Goal: Task Accomplishment & Management: Manage account settings

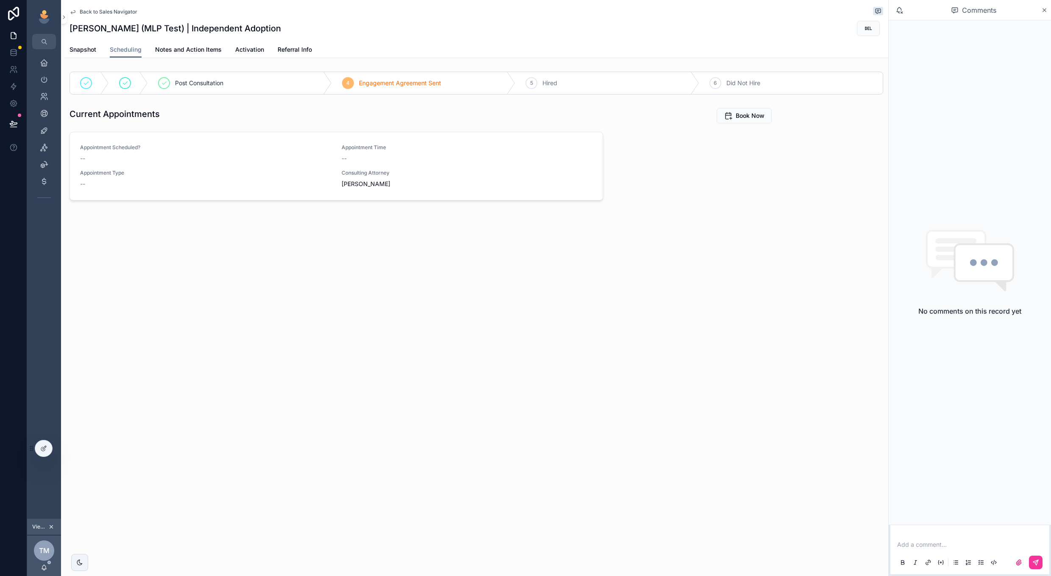
click at [728, 114] on icon "scrollable content" at bounding box center [728, 115] width 8 height 8
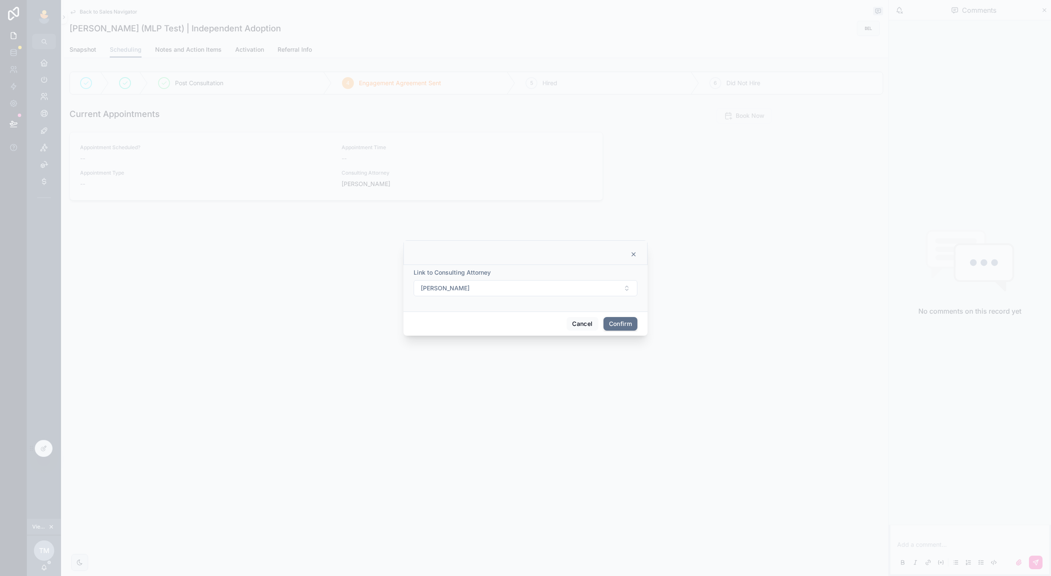
click at [599, 294] on button "[PERSON_NAME]" at bounding box center [526, 288] width 224 height 16
click at [523, 406] on div "[PERSON_NAME]" at bounding box center [526, 410] width 118 height 14
click at [621, 329] on button "Confirm" at bounding box center [620, 324] width 34 height 14
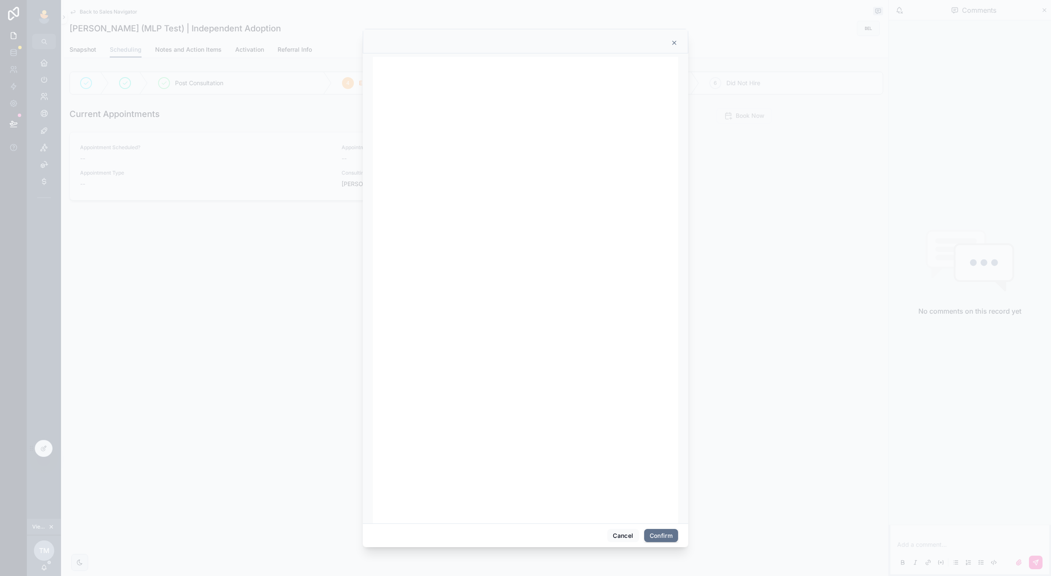
click at [618, 531] on button "Cancel" at bounding box center [622, 536] width 31 height 14
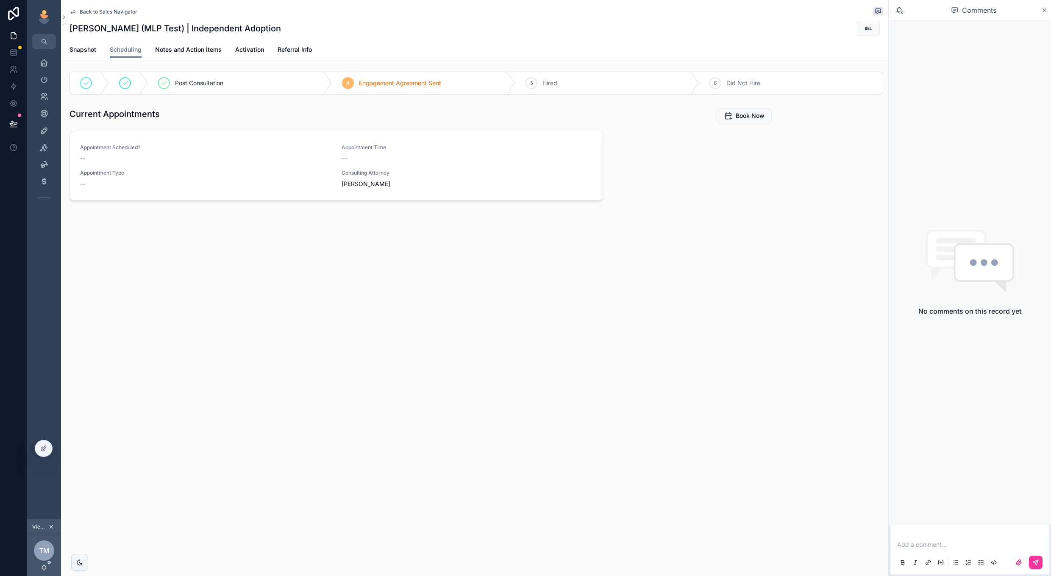
click at [746, 121] on button "Book Now" at bounding box center [744, 115] width 55 height 15
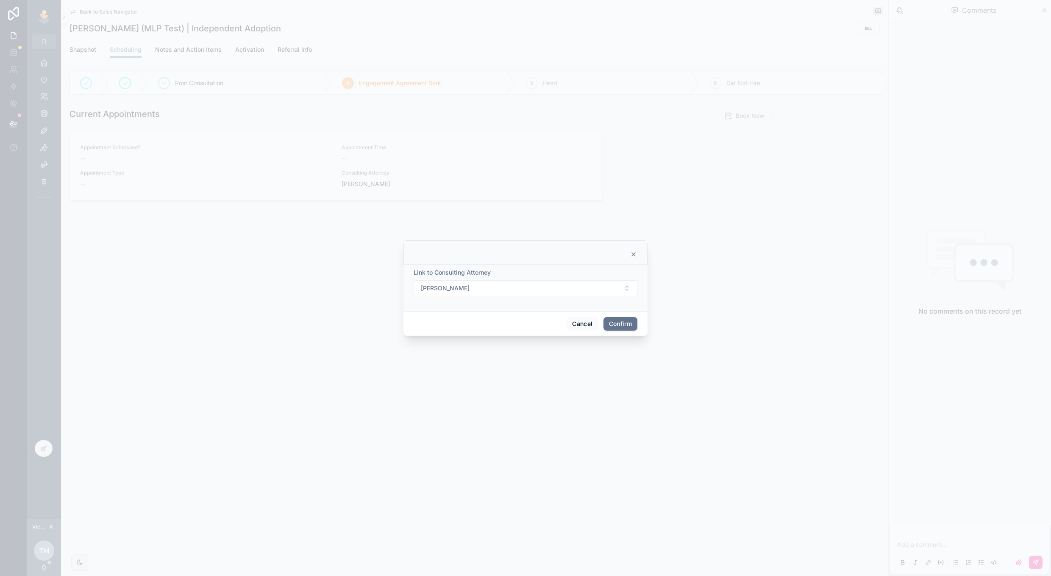
click at [592, 291] on button "[PERSON_NAME]" at bounding box center [526, 288] width 224 height 16
click at [519, 392] on span "[PERSON_NAME]" at bounding box center [494, 392] width 49 height 8
click at [622, 322] on button "Confirm" at bounding box center [620, 324] width 34 height 14
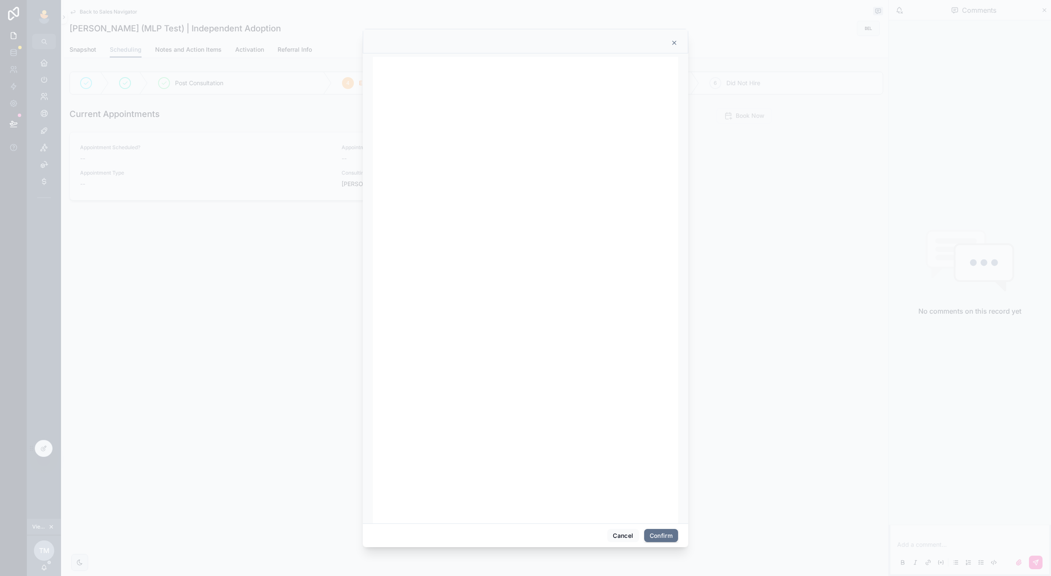
click at [609, 531] on button "Cancel" at bounding box center [622, 536] width 31 height 14
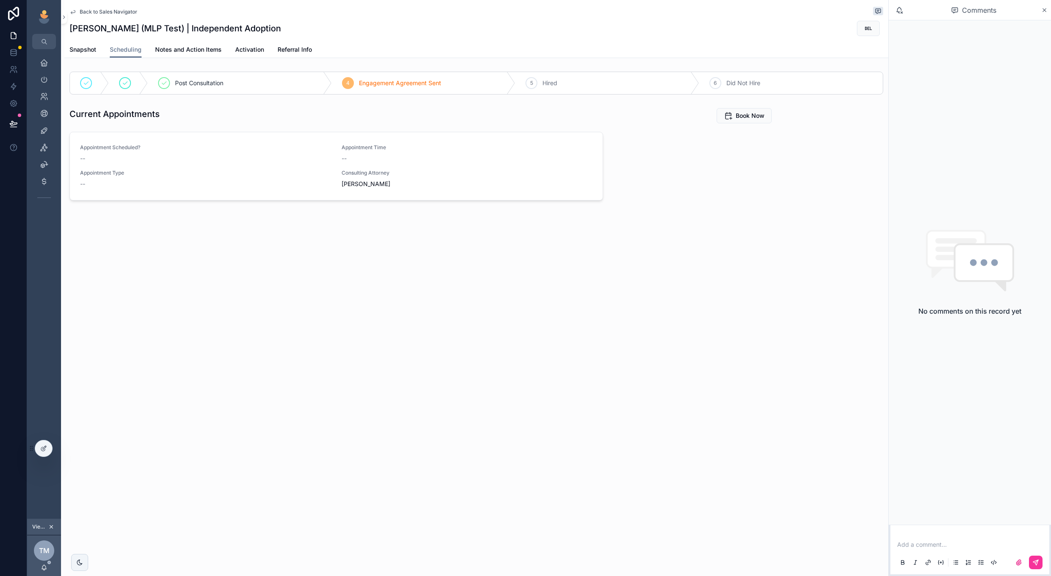
click at [90, 44] on link "Snapshot" at bounding box center [82, 50] width 27 height 17
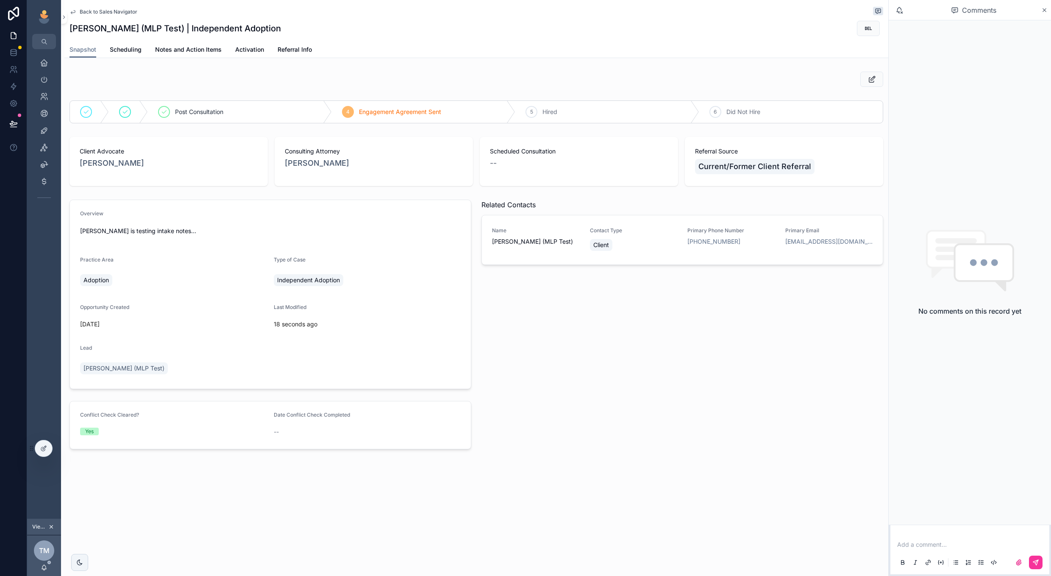
click at [242, 51] on span "Activation" at bounding box center [249, 49] width 29 height 8
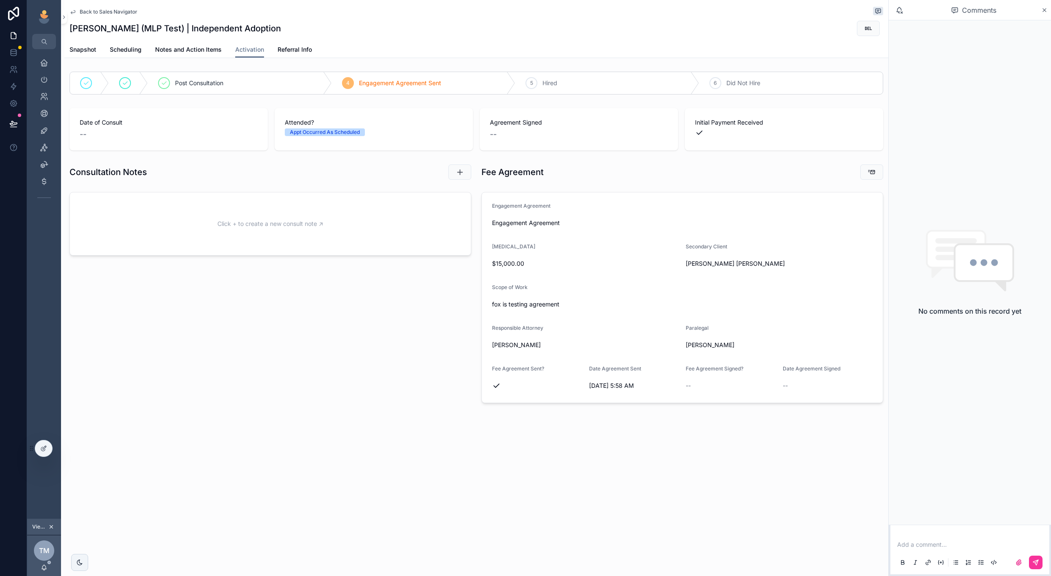
click at [138, 46] on span "Scheduling" at bounding box center [126, 49] width 32 height 8
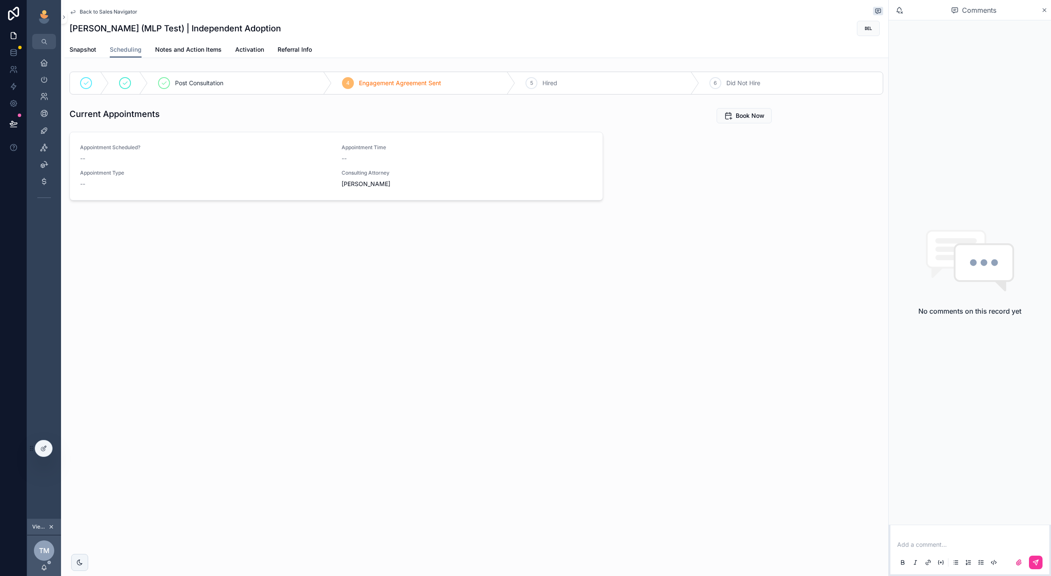
click at [743, 117] on span "Book Now" at bounding box center [750, 115] width 29 height 8
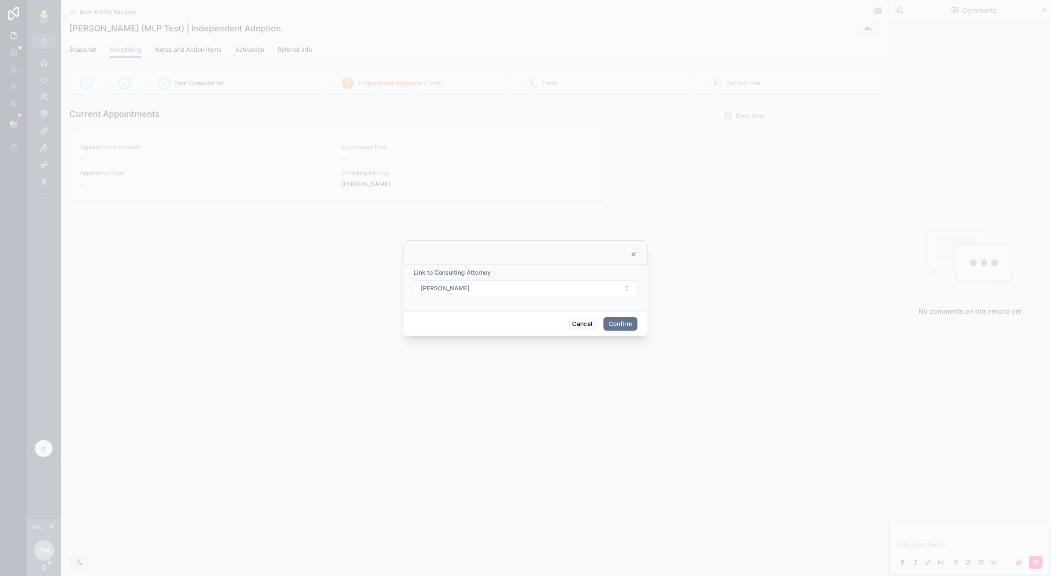
click at [561, 292] on button "[PERSON_NAME]" at bounding box center [526, 288] width 224 height 16
click at [503, 379] on span "[PERSON_NAME]" at bounding box center [494, 379] width 49 height 8
click at [620, 324] on button "Confirm" at bounding box center [620, 324] width 34 height 14
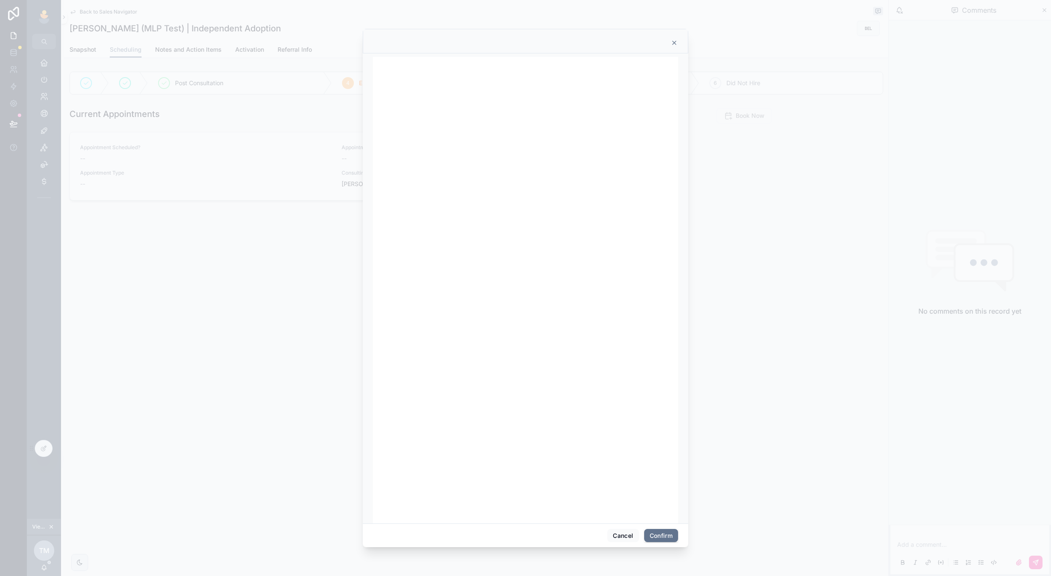
click at [625, 540] on button "Cancel" at bounding box center [622, 536] width 31 height 14
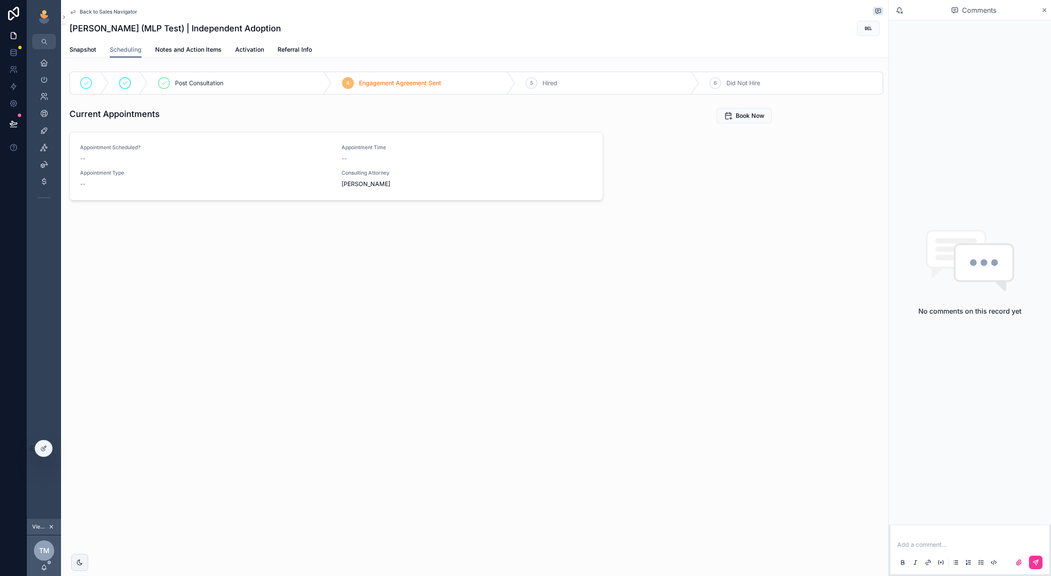
click at [743, 114] on span "Book Now" at bounding box center [750, 115] width 29 height 8
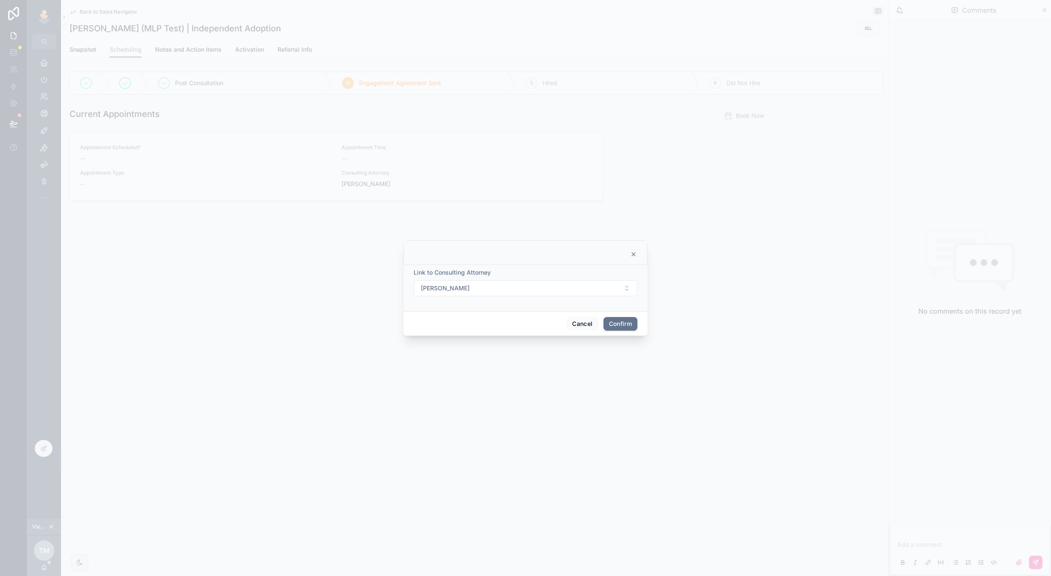
click at [594, 292] on button "[PERSON_NAME]" at bounding box center [526, 288] width 224 height 16
click at [527, 419] on div "[PERSON_NAME]" at bounding box center [526, 420] width 118 height 14
click at [613, 325] on button "Confirm" at bounding box center [620, 324] width 34 height 14
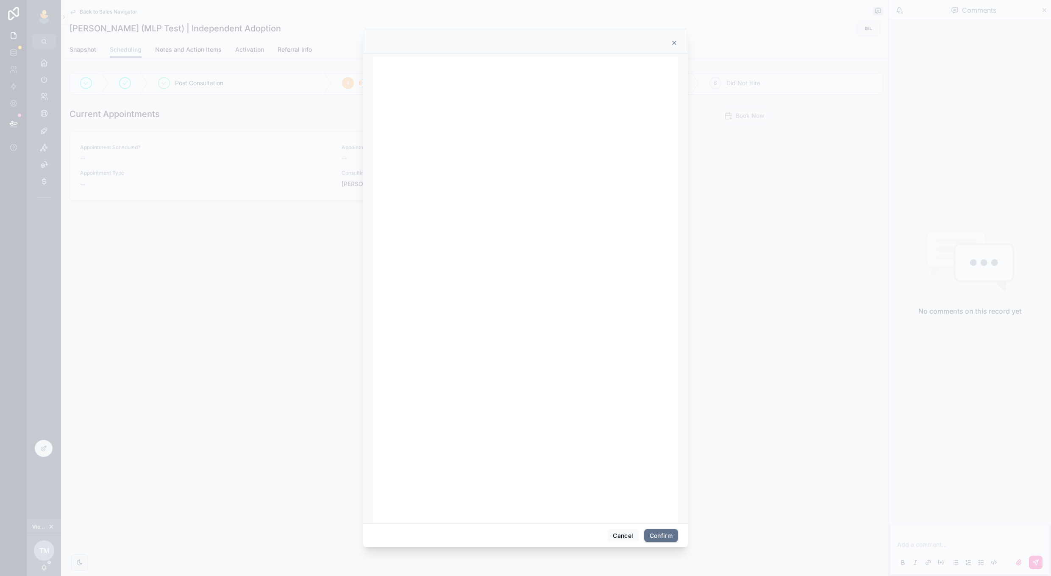
click at [625, 531] on button "Cancel" at bounding box center [622, 536] width 31 height 14
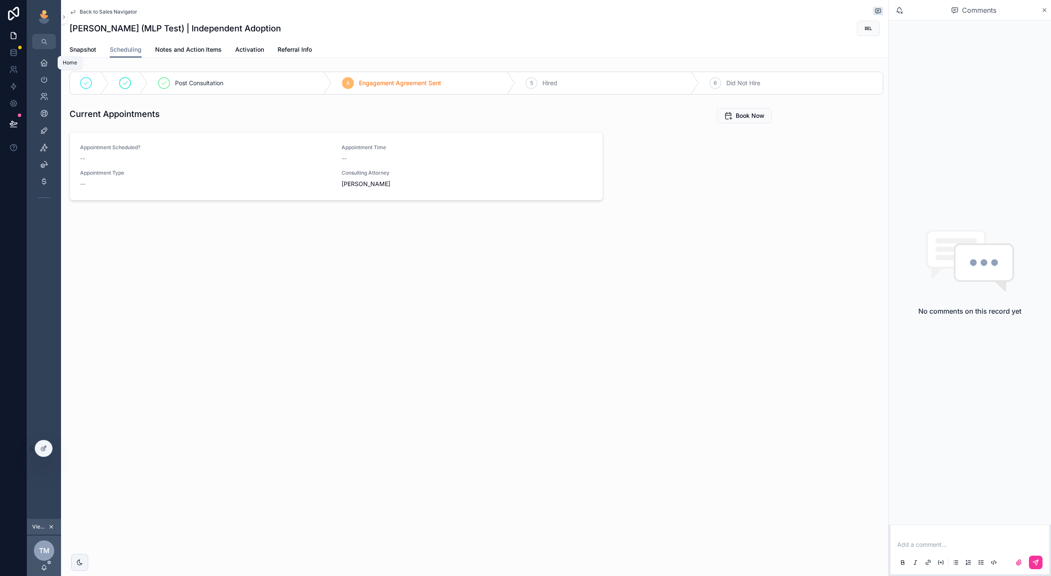
click at [46, 65] on icon "scrollable content" at bounding box center [44, 62] width 8 height 8
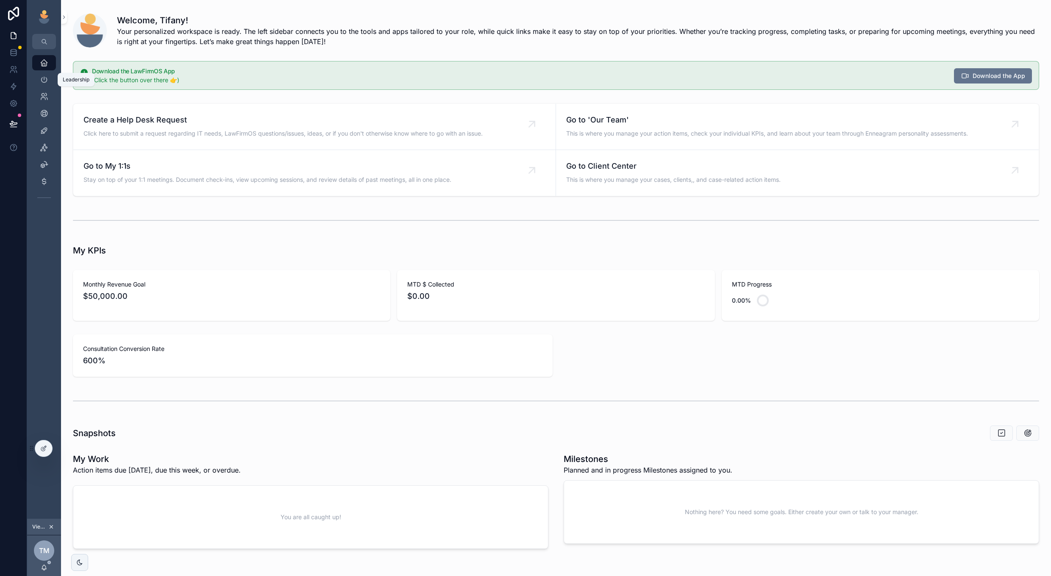
click at [44, 73] on div "Leadership" at bounding box center [44, 80] width 14 height 14
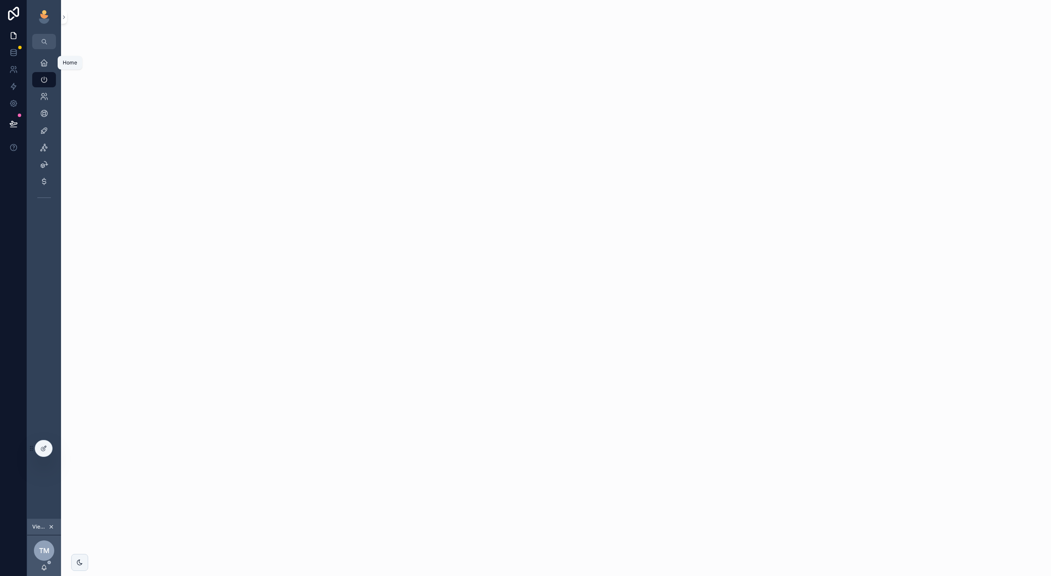
click at [43, 66] on icon "scrollable content" at bounding box center [44, 62] width 8 height 8
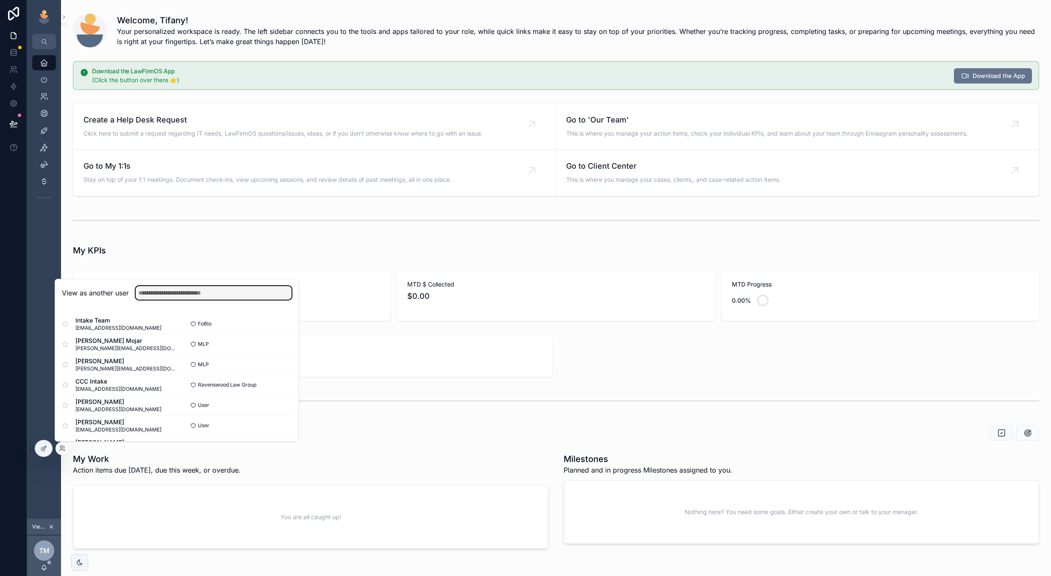
click at [228, 296] on input "text" at bounding box center [214, 293] width 156 height 14
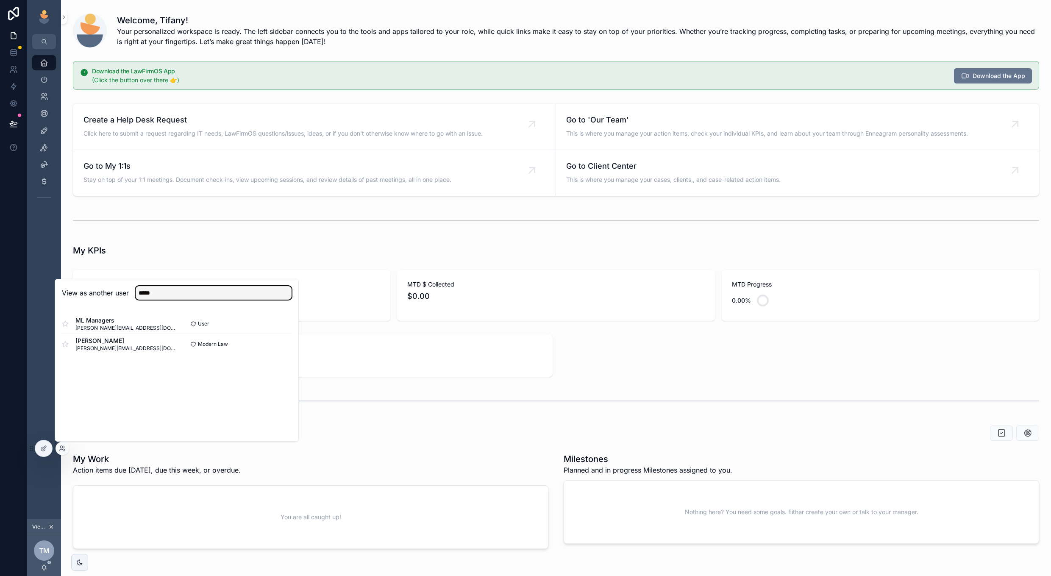
type input "*****"
click at [0, 0] on button "Select" at bounding box center [0, 0] width 0 height 0
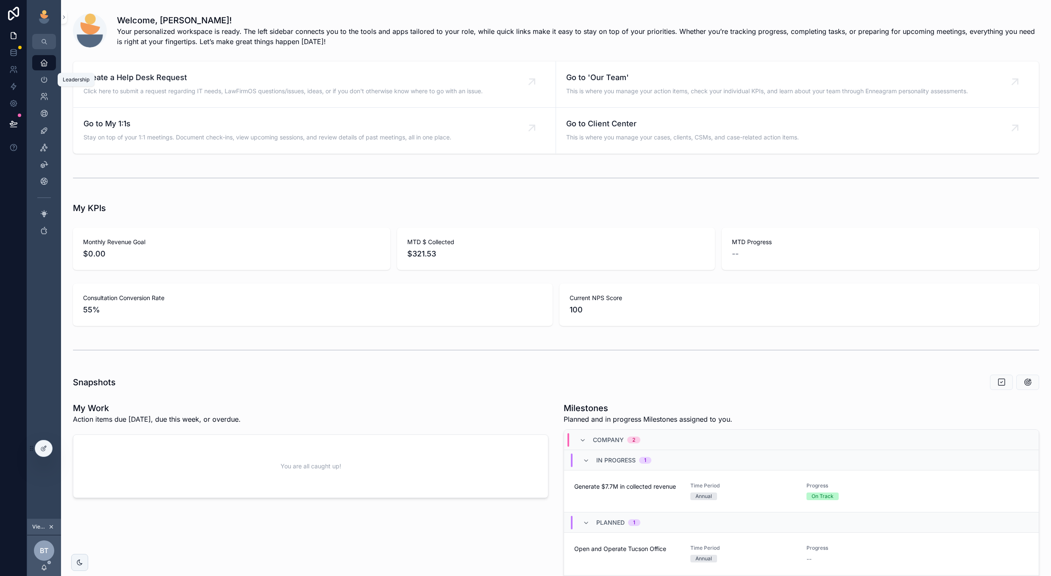
click at [45, 75] on icon "scrollable content" at bounding box center [44, 79] width 8 height 8
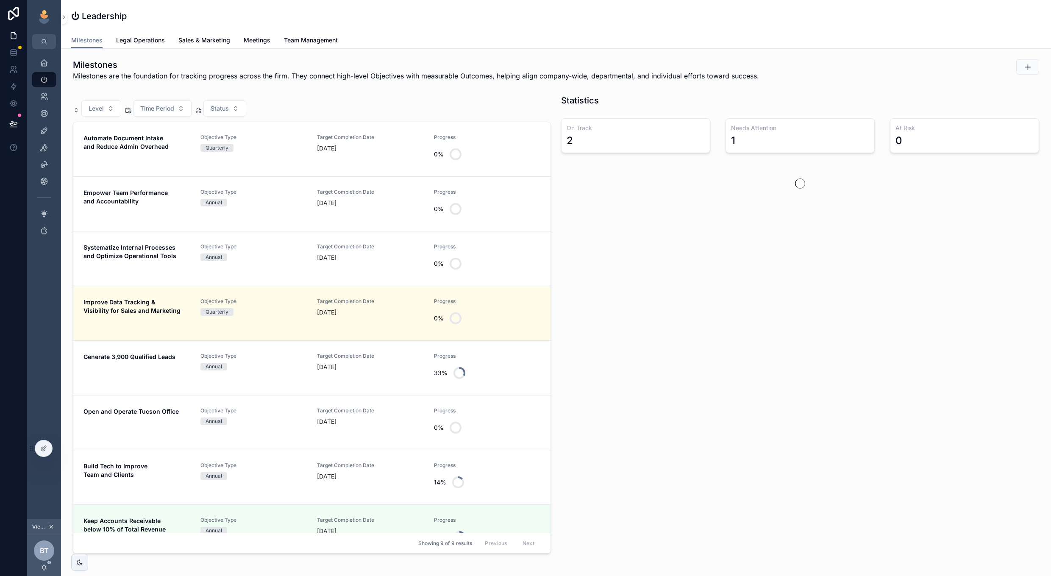
click at [144, 34] on link "Legal Operations" at bounding box center [140, 41] width 49 height 17
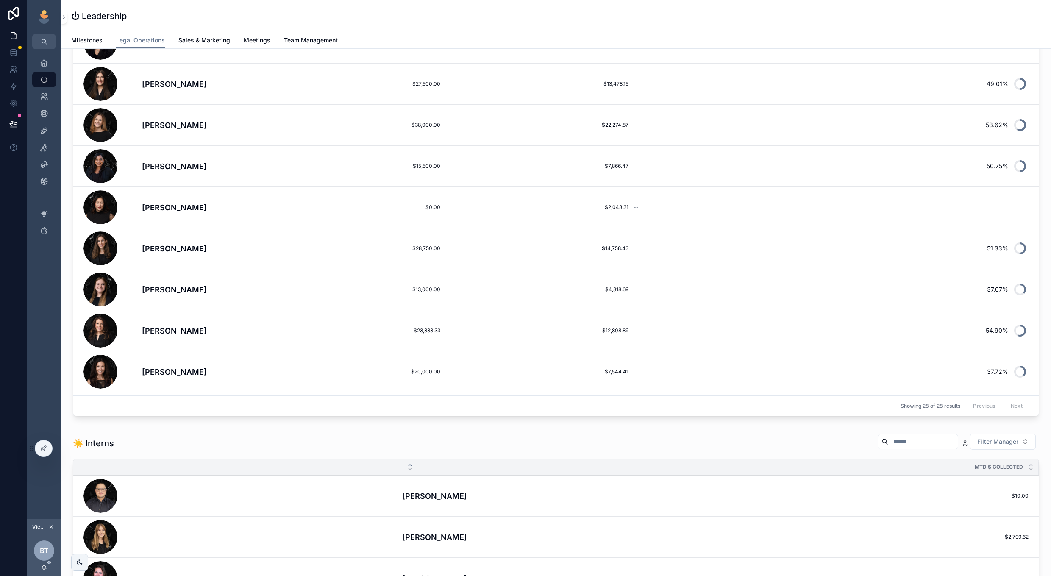
scroll to position [178, 0]
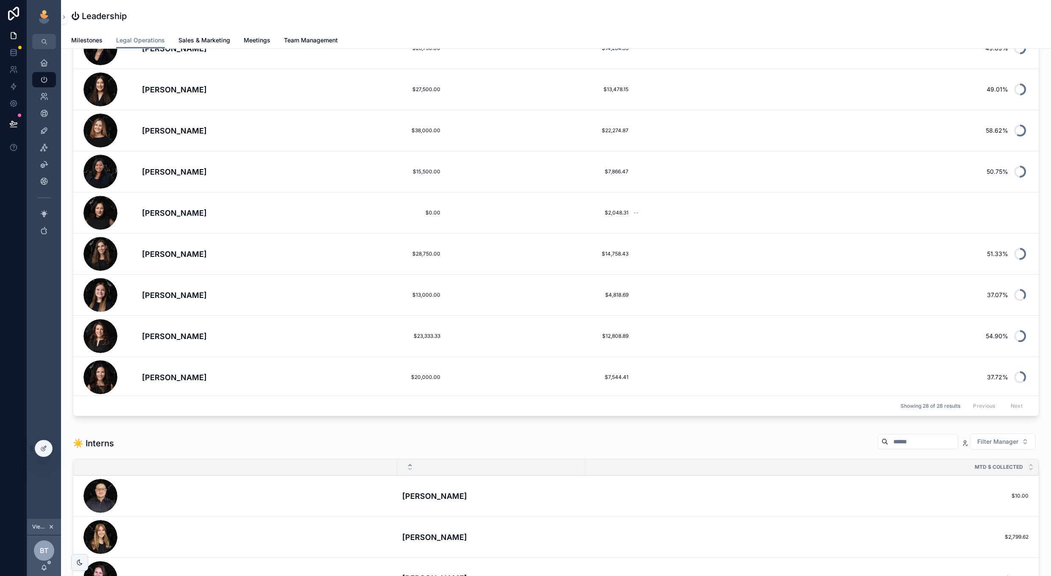
click at [498, 443] on div "☀️ Interns Filter Manager" at bounding box center [556, 443] width 966 height 20
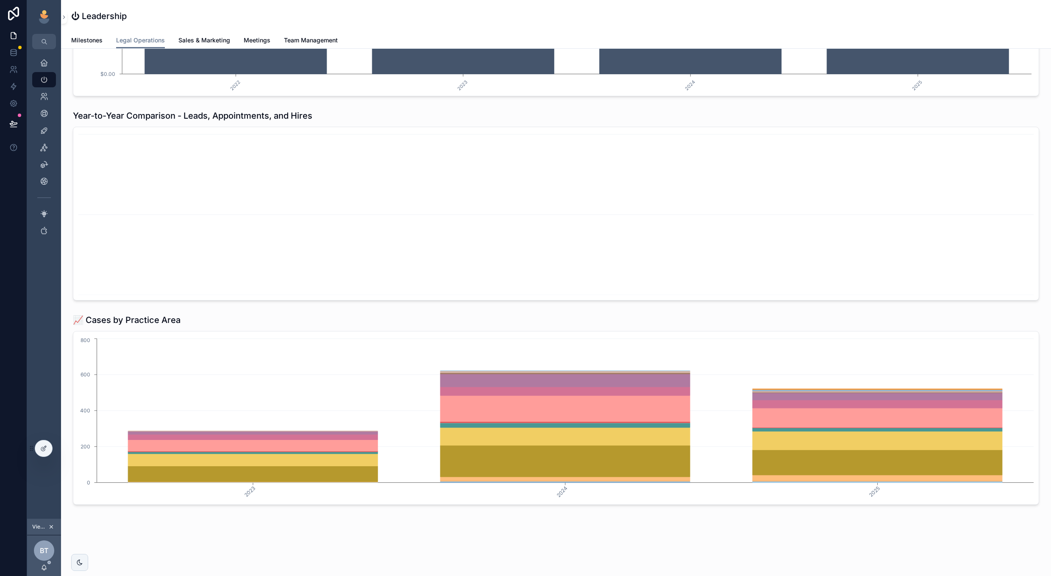
scroll to position [1469, 0]
click at [75, 215] on div "scrollable content" at bounding box center [556, 214] width 966 height 174
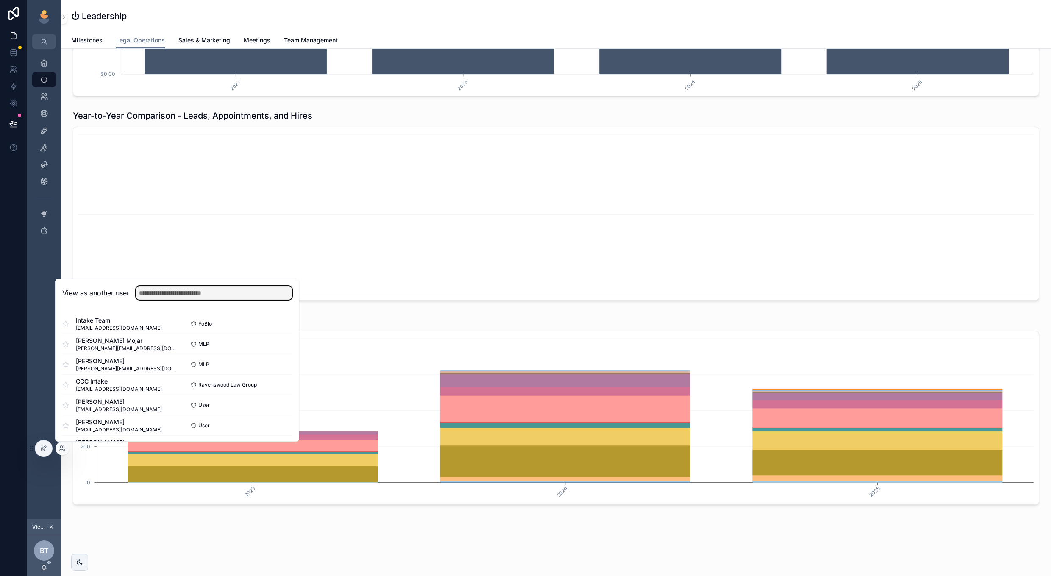
click at [193, 295] on input "text" at bounding box center [214, 293] width 156 height 14
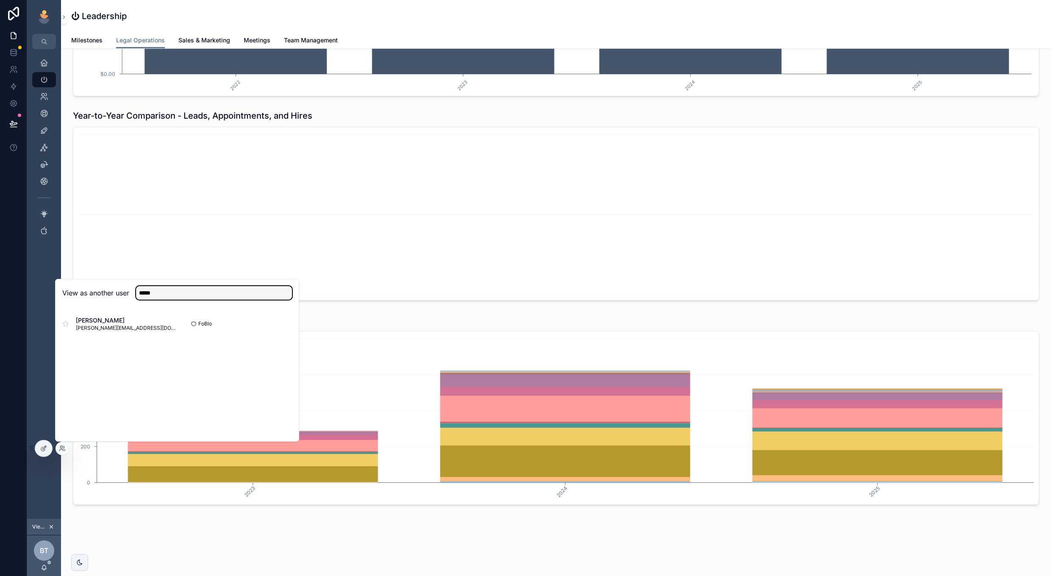
type input "*****"
click at [0, 0] on button "Select" at bounding box center [0, 0] width 0 height 0
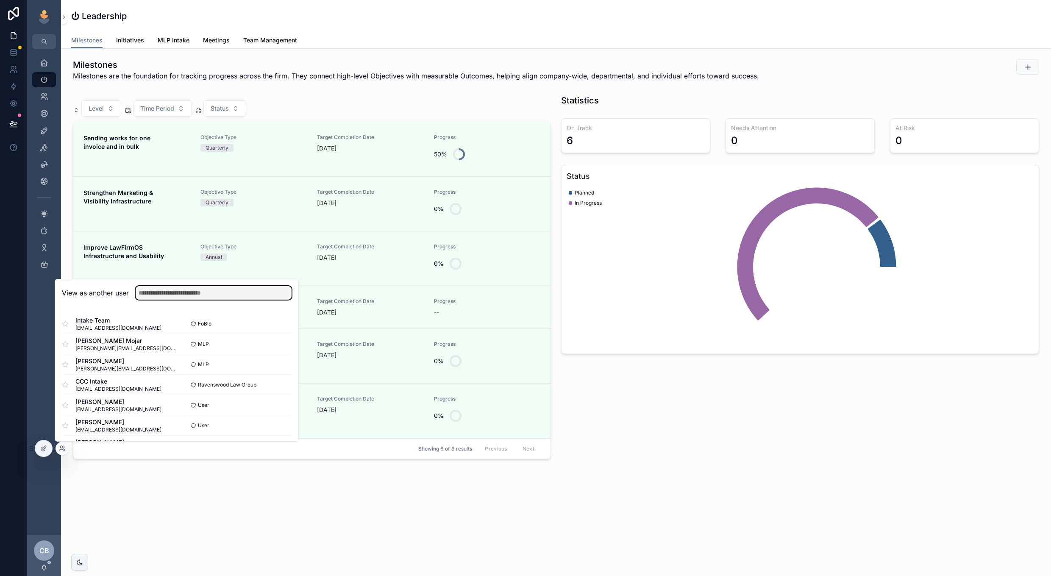
click at [268, 293] on input "text" at bounding box center [214, 293] width 156 height 14
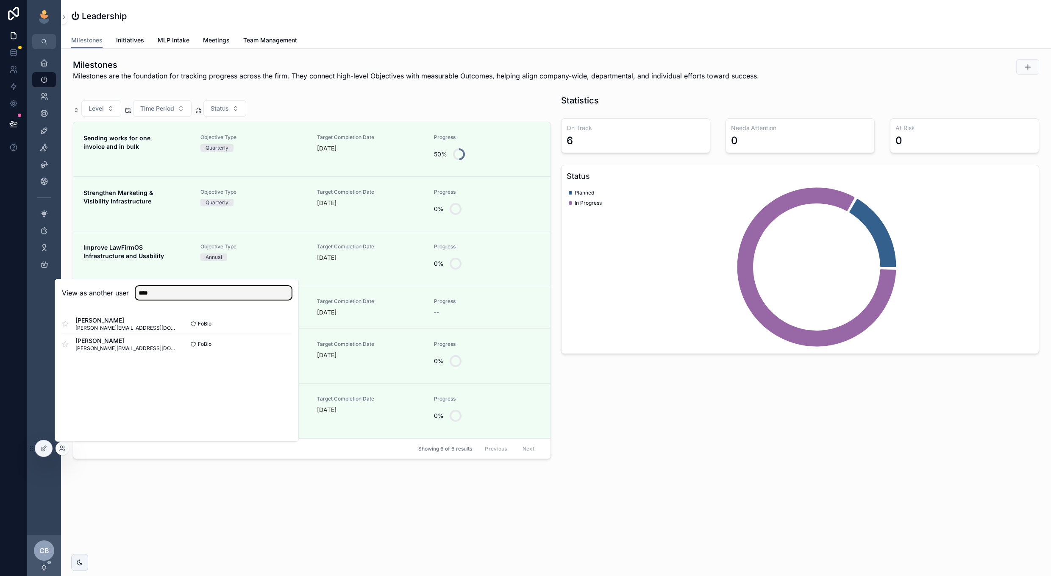
type input "****"
click at [0, 0] on button "Select" at bounding box center [0, 0] width 0 height 0
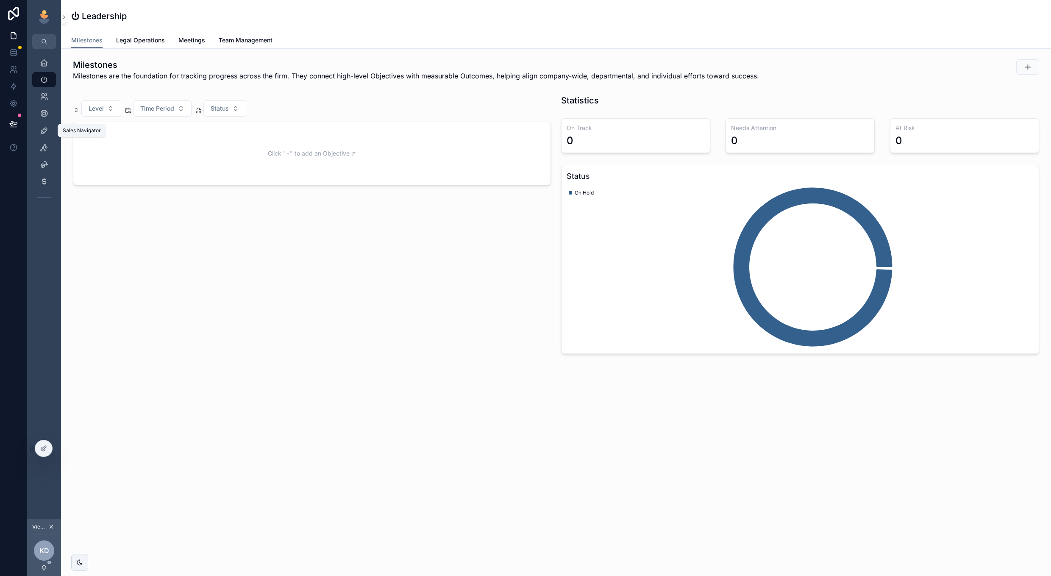
click at [44, 134] on icon "scrollable content" at bounding box center [44, 130] width 8 height 8
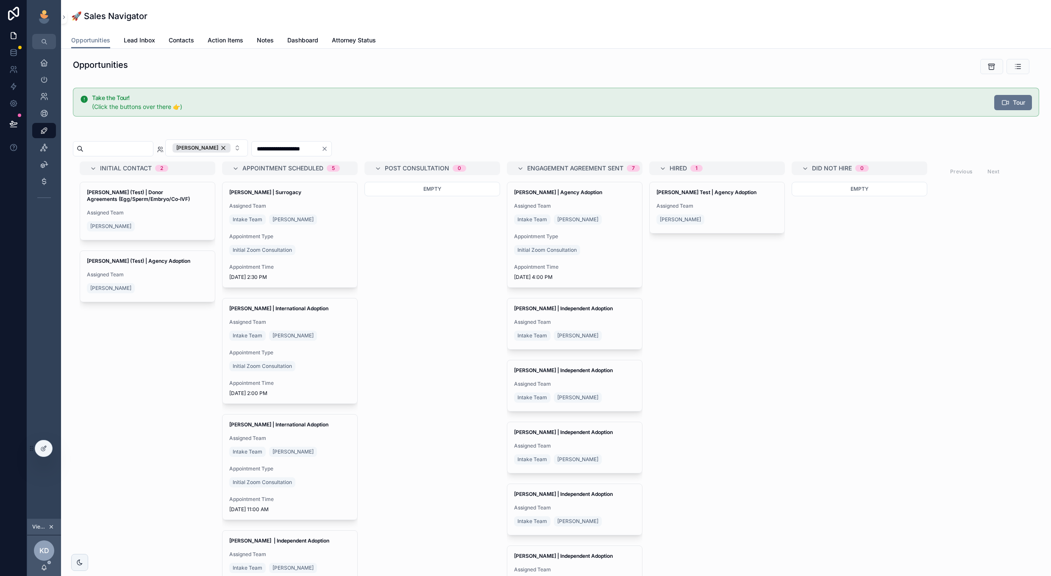
click at [131, 39] on span "Lead Inbox" at bounding box center [139, 40] width 31 height 8
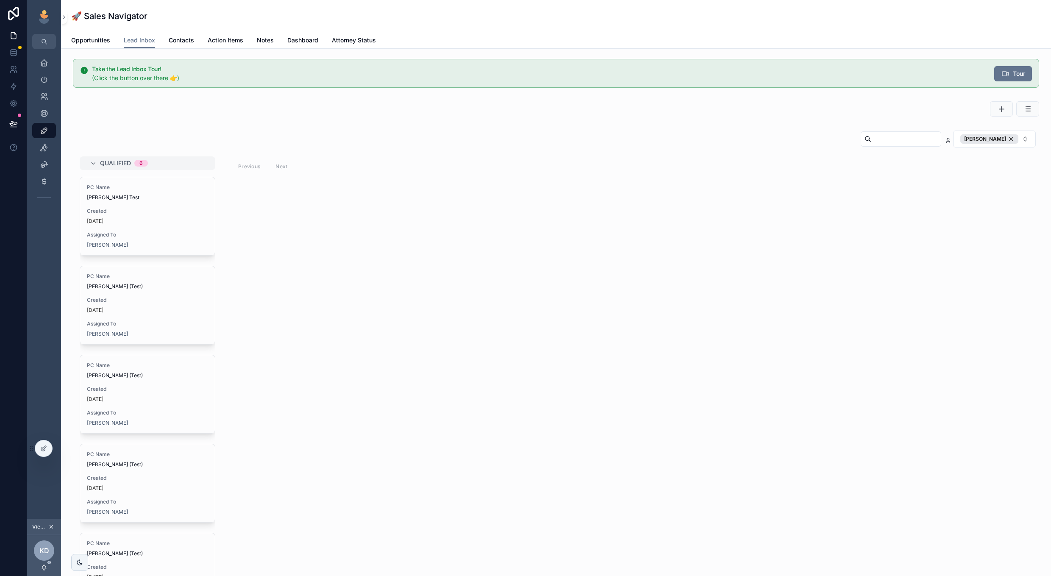
click at [1011, 139] on div "[PERSON_NAME]" at bounding box center [989, 138] width 58 height 9
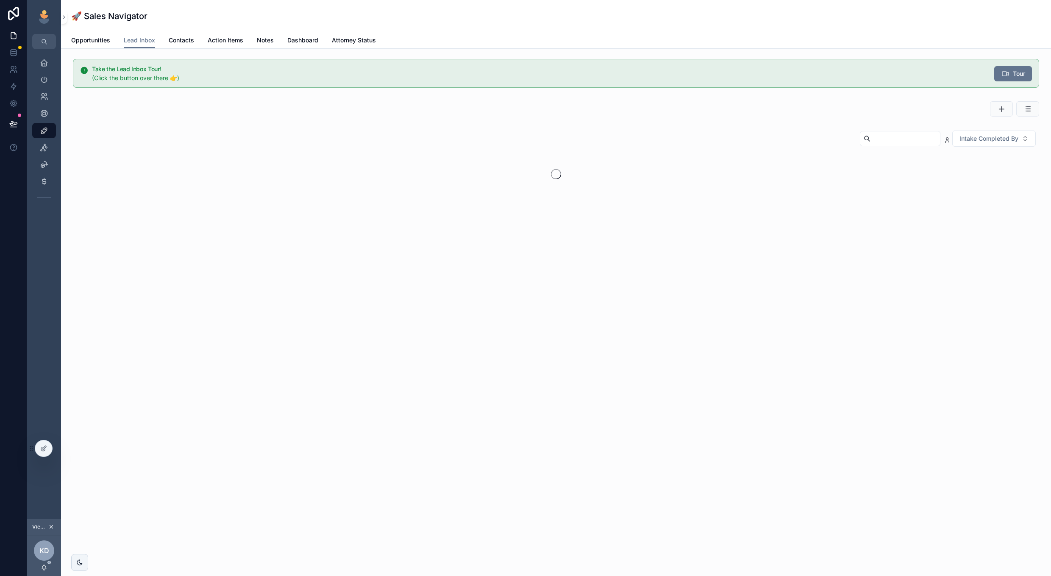
click at [1000, 109] on icon "scrollable content" at bounding box center [1001, 109] width 8 height 8
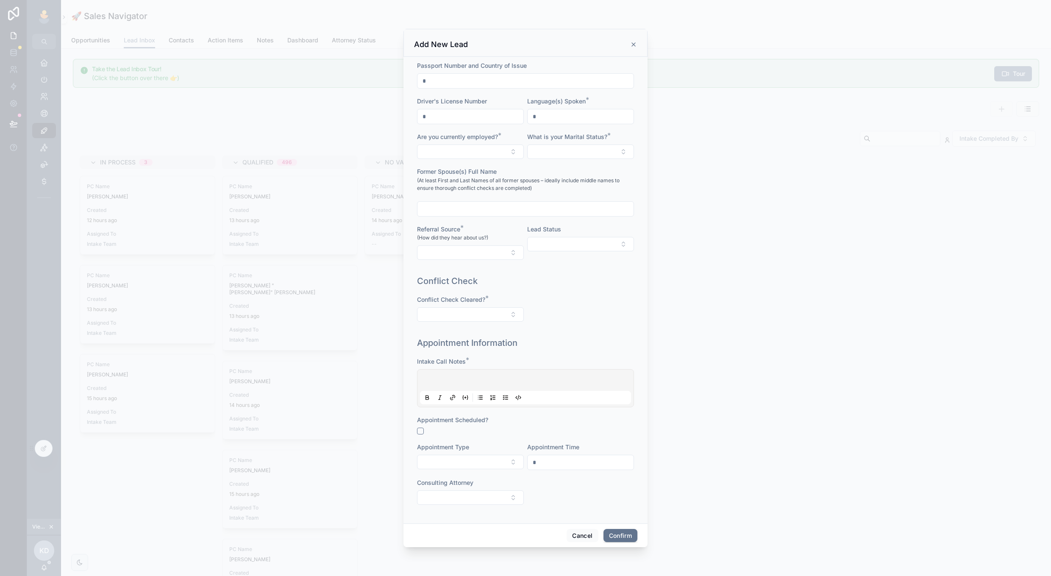
scroll to position [311, 0]
click at [586, 535] on button "Cancel" at bounding box center [582, 536] width 31 height 14
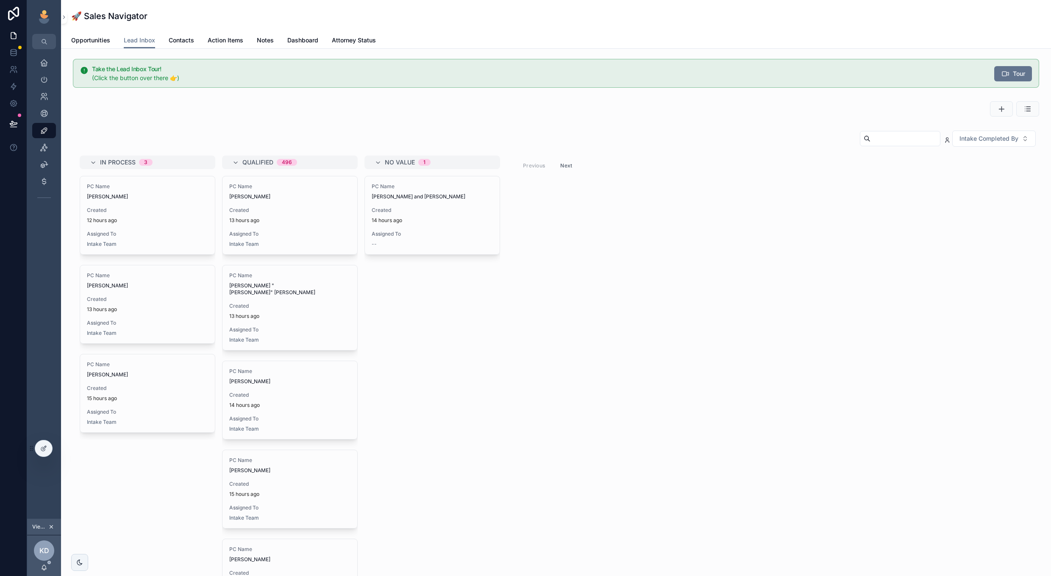
click at [79, 37] on span "Opportunities" at bounding box center [90, 40] width 39 height 8
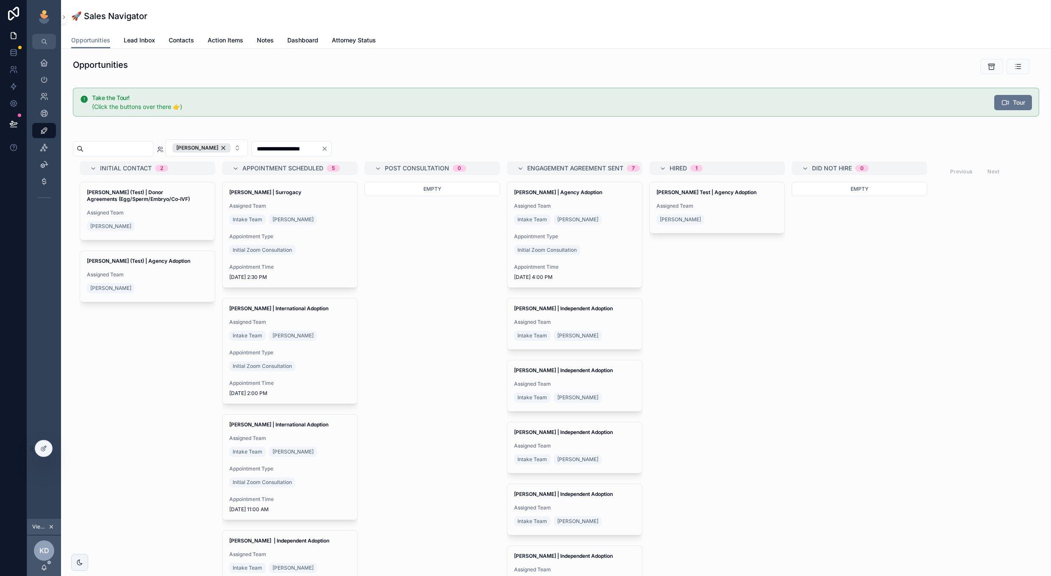
click at [171, 226] on div "[PERSON_NAME]" at bounding box center [147, 226] width 121 height 14
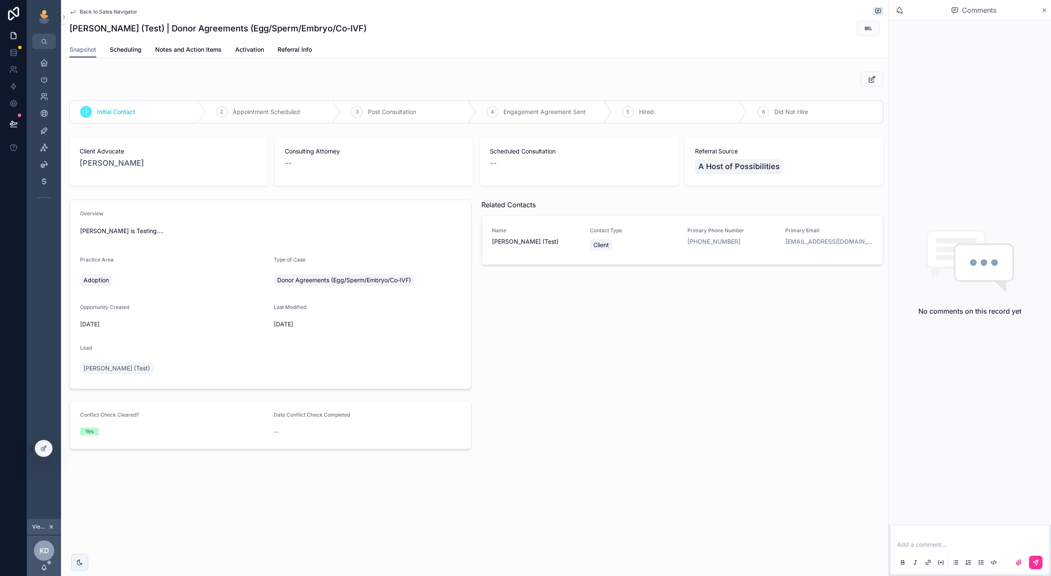
click at [128, 51] on span "Scheduling" at bounding box center [126, 49] width 32 height 8
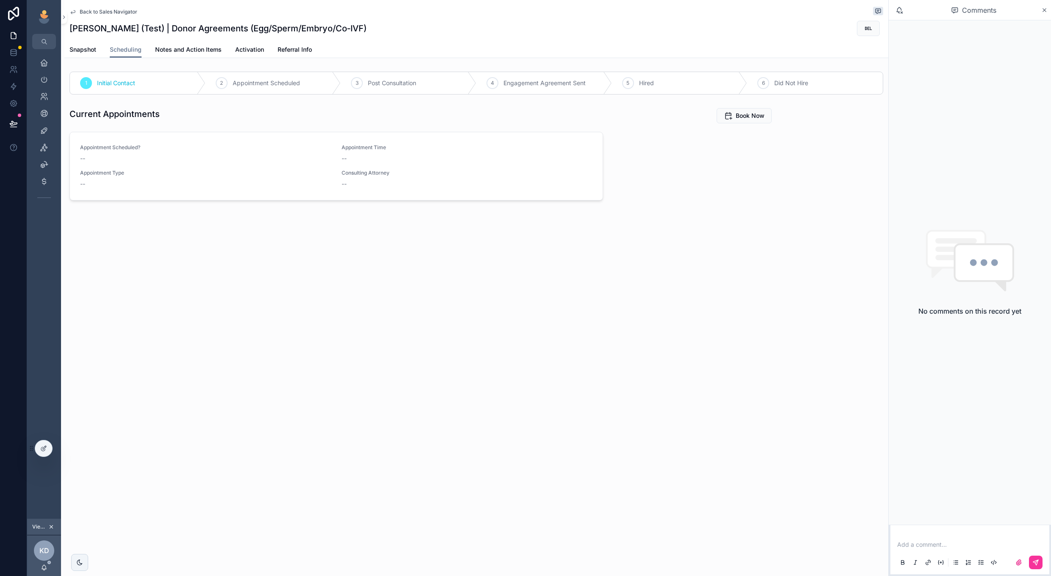
click at [737, 115] on span "Book Now" at bounding box center [750, 115] width 29 height 8
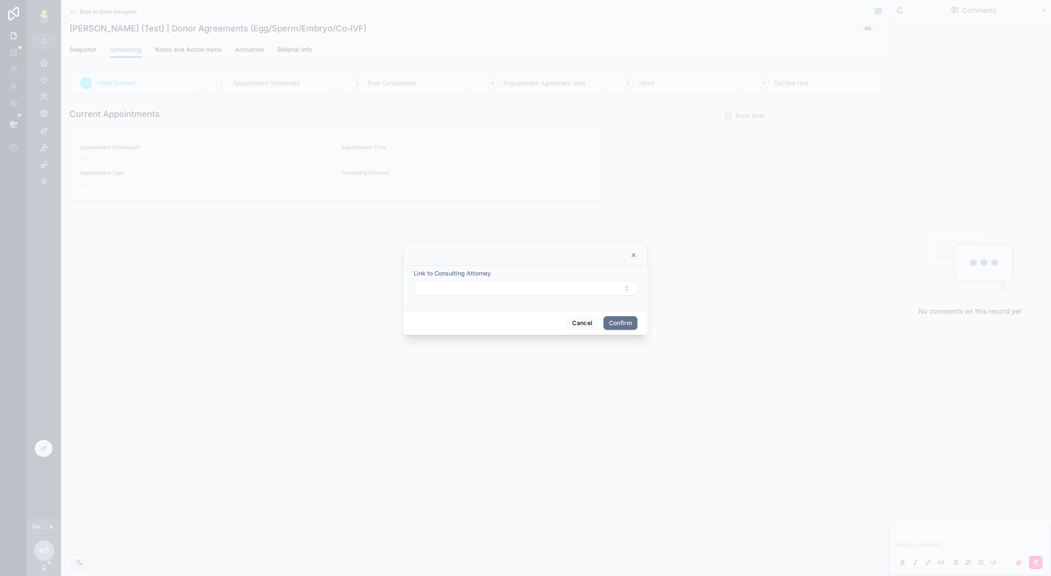
click at [587, 295] on button "Select Button" at bounding box center [526, 288] width 224 height 14
click at [523, 395] on div "[PERSON_NAME]" at bounding box center [526, 390] width 118 height 14
click at [618, 323] on button "Confirm" at bounding box center [620, 324] width 34 height 14
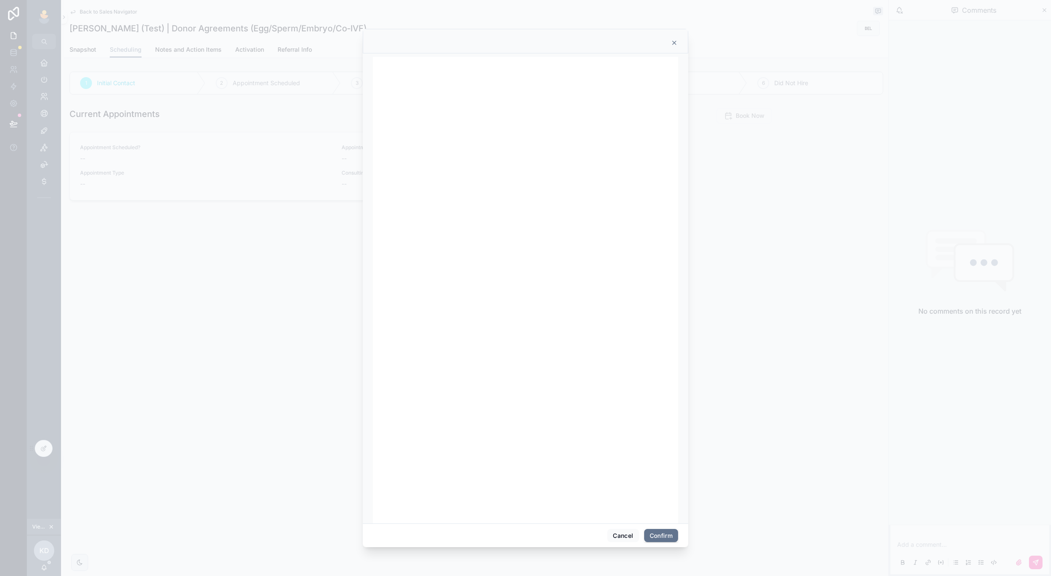
click at [626, 539] on button "Cancel" at bounding box center [622, 536] width 31 height 14
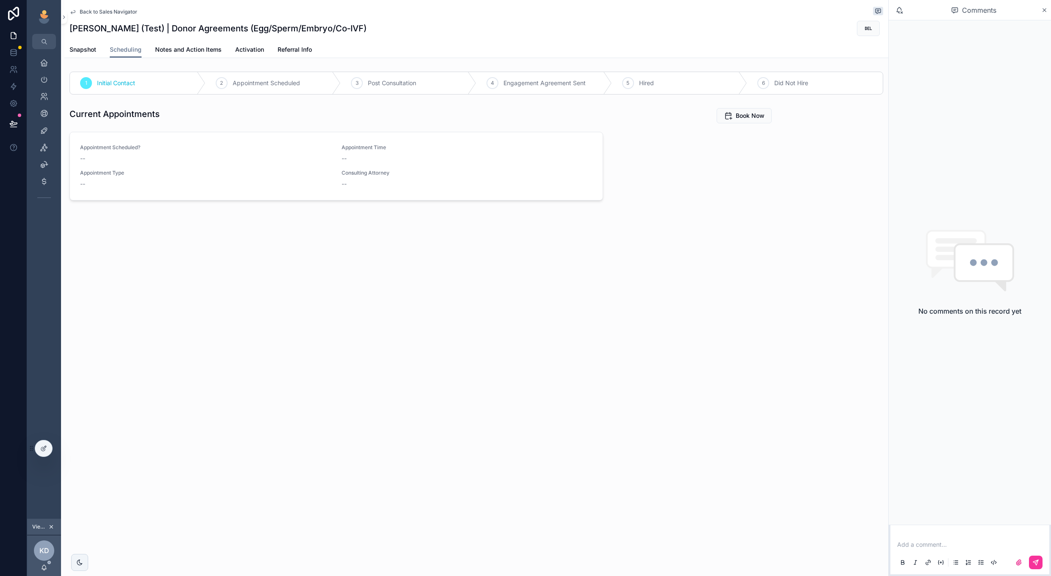
click at [94, 10] on span "Back to Sales Navigator" at bounding box center [109, 11] width 58 height 7
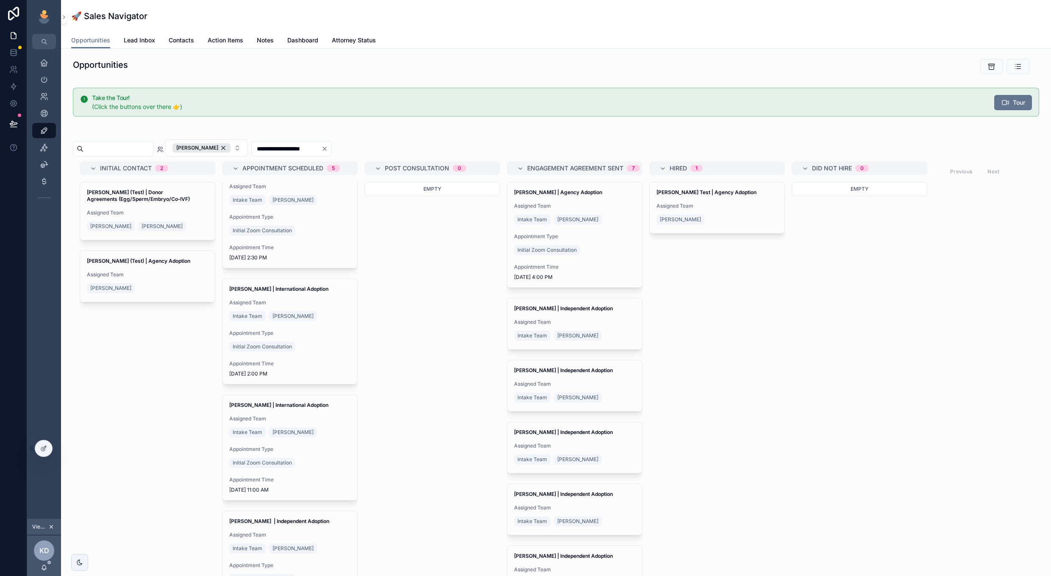
scroll to position [10, 0]
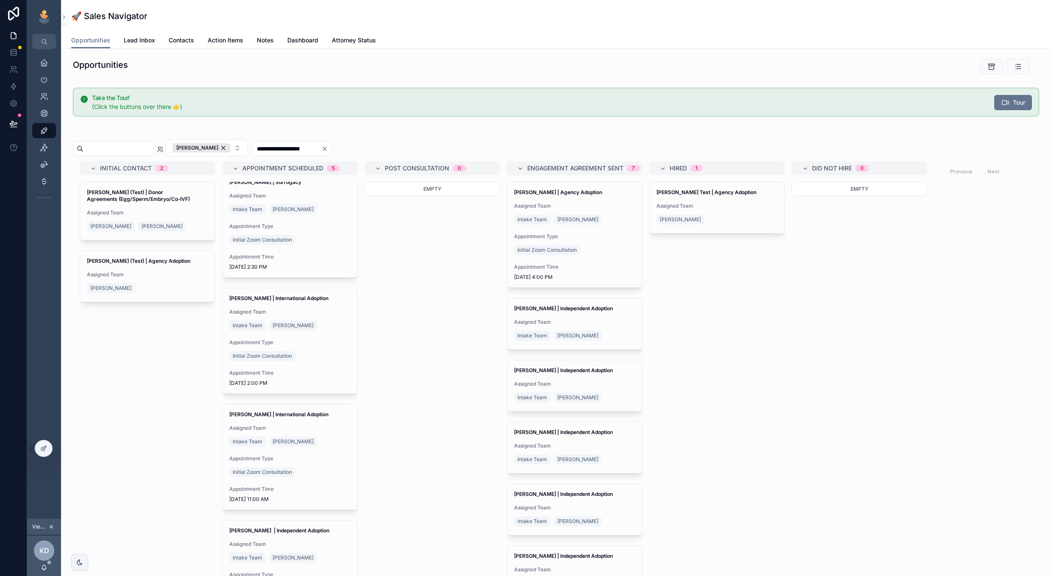
click at [311, 347] on div "Appointment Type Initial Zoom Consultation" at bounding box center [289, 351] width 121 height 24
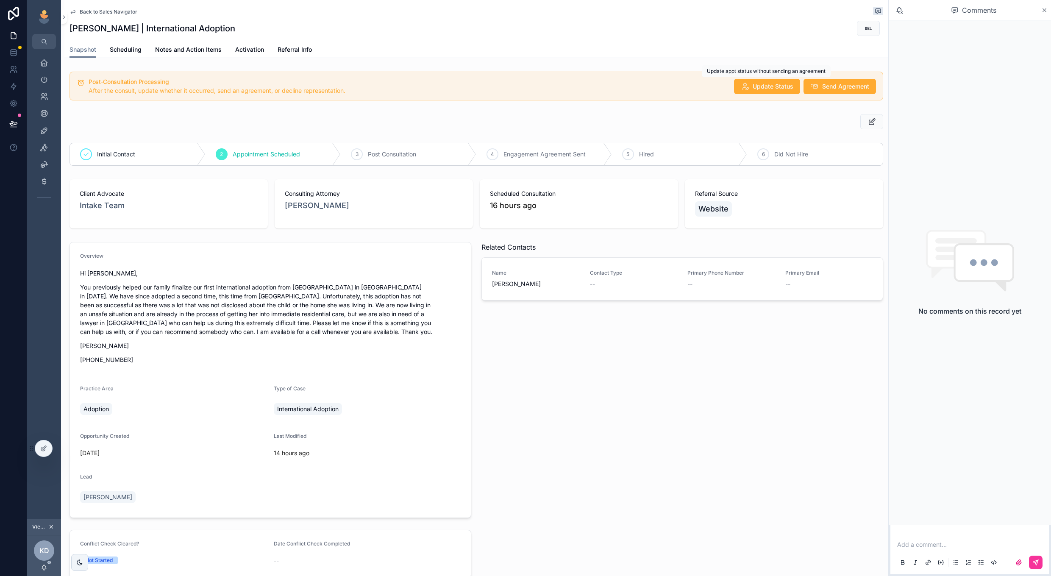
click at [760, 89] on span "Update Status" at bounding box center [773, 86] width 41 height 8
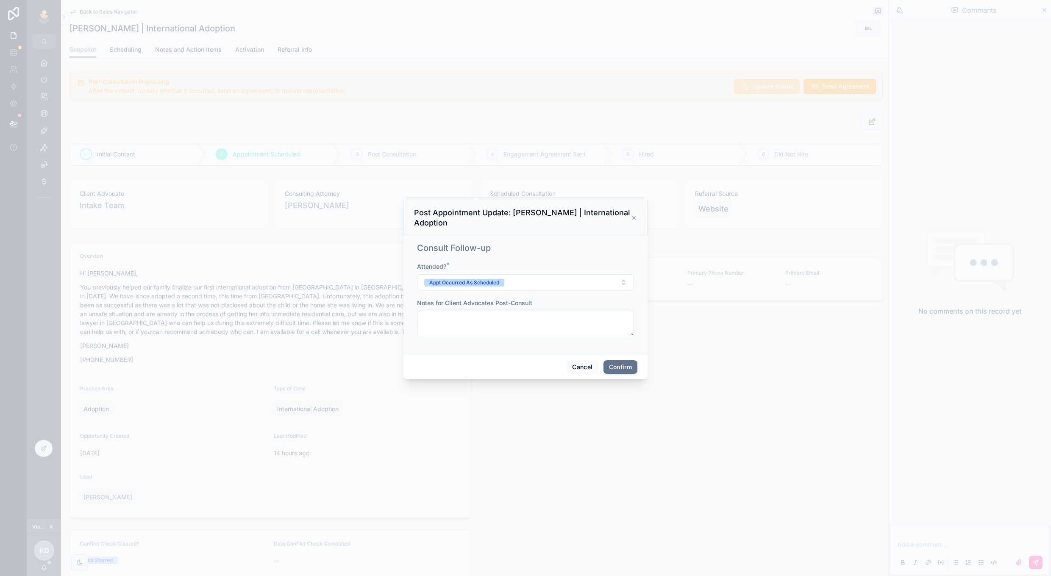
click at [571, 289] on button "Appt Occurred As Scheduled" at bounding box center [525, 282] width 217 height 16
click at [567, 242] on div "Consult Follow-up" at bounding box center [525, 248] width 217 height 12
click at [577, 371] on button "Cancel" at bounding box center [582, 367] width 31 height 14
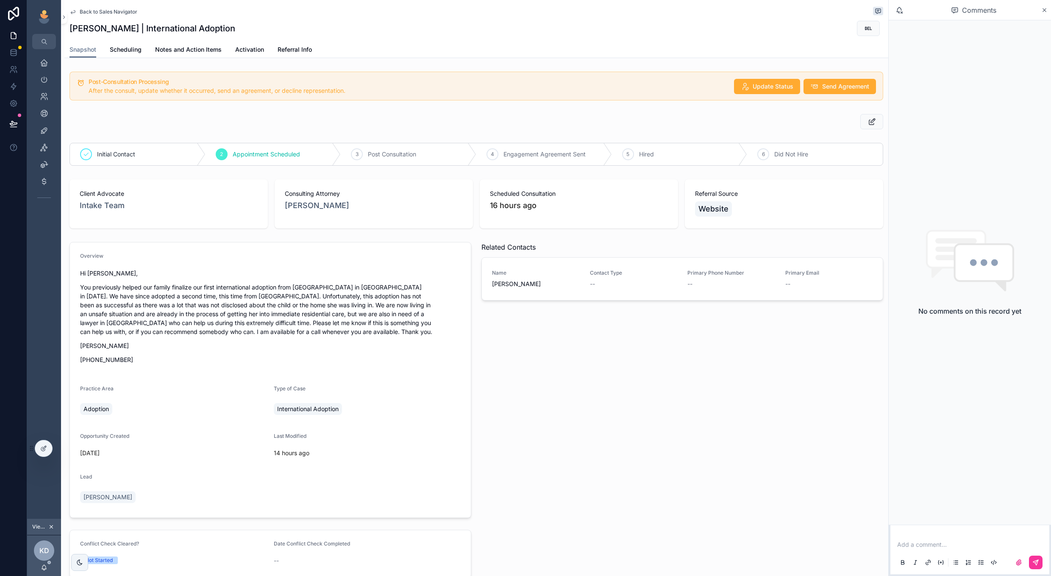
click at [239, 51] on span "Activation" at bounding box center [249, 49] width 29 height 8
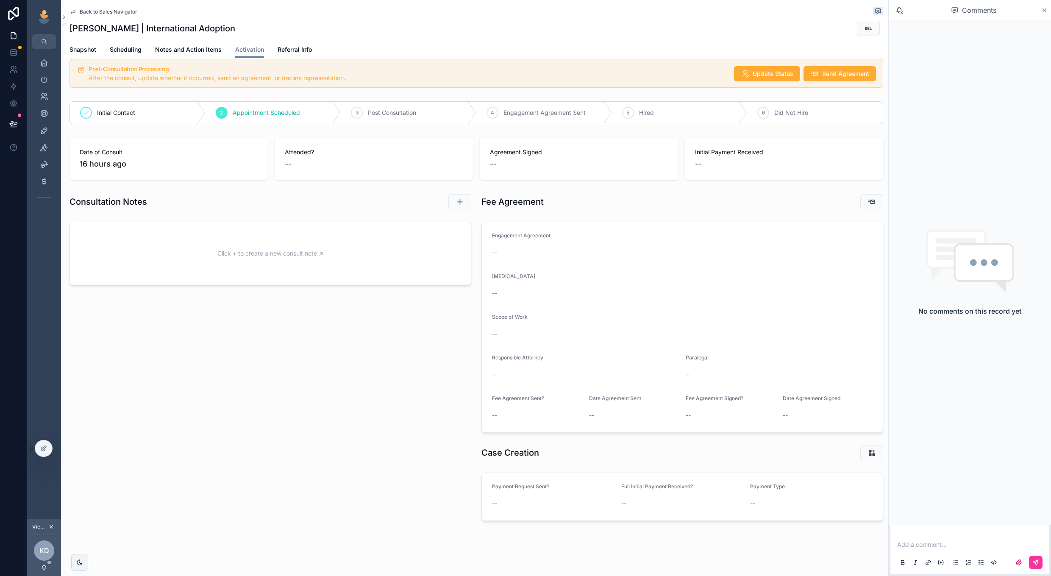
scroll to position [12, 0]
click at [870, 198] on icon "scrollable content" at bounding box center [871, 202] width 8 height 8
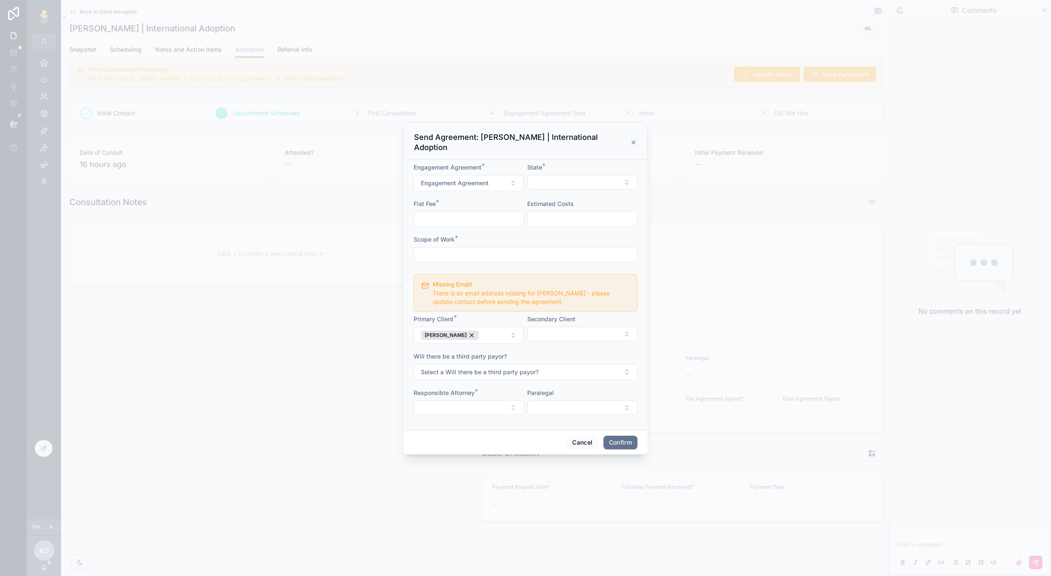
click at [571, 436] on button "Cancel" at bounding box center [582, 443] width 31 height 14
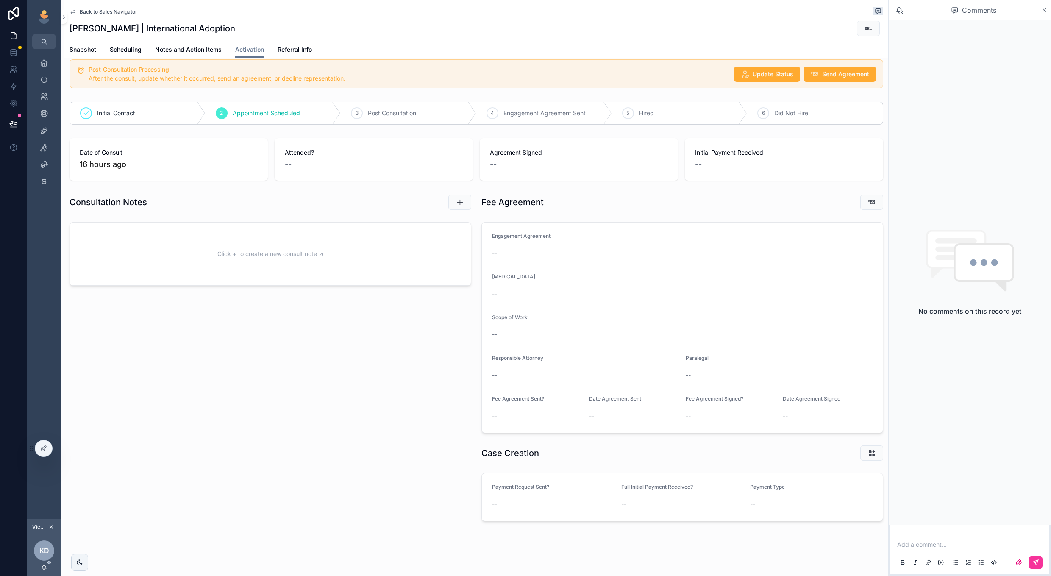
click at [202, 50] on span "Notes and Action Items" at bounding box center [188, 49] width 67 height 8
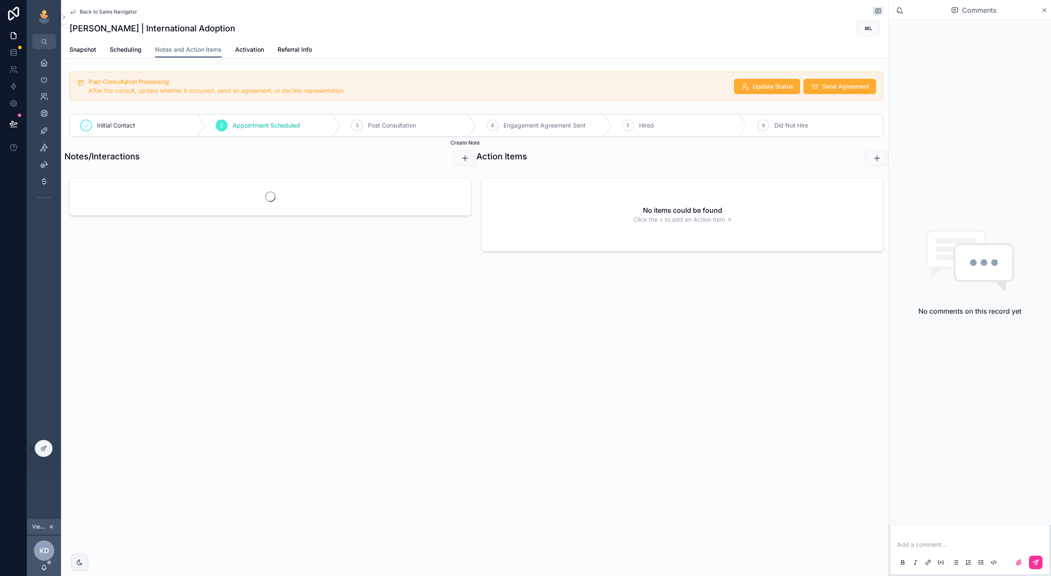
click at [466, 155] on icon "scrollable content" at bounding box center [465, 158] width 8 height 8
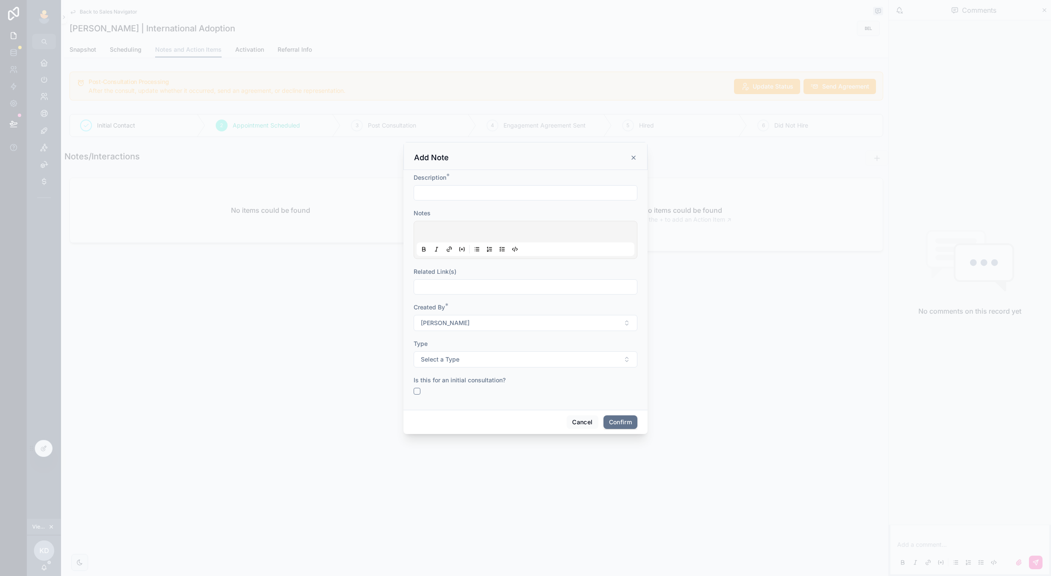
click at [587, 424] on button "Cancel" at bounding box center [582, 422] width 31 height 14
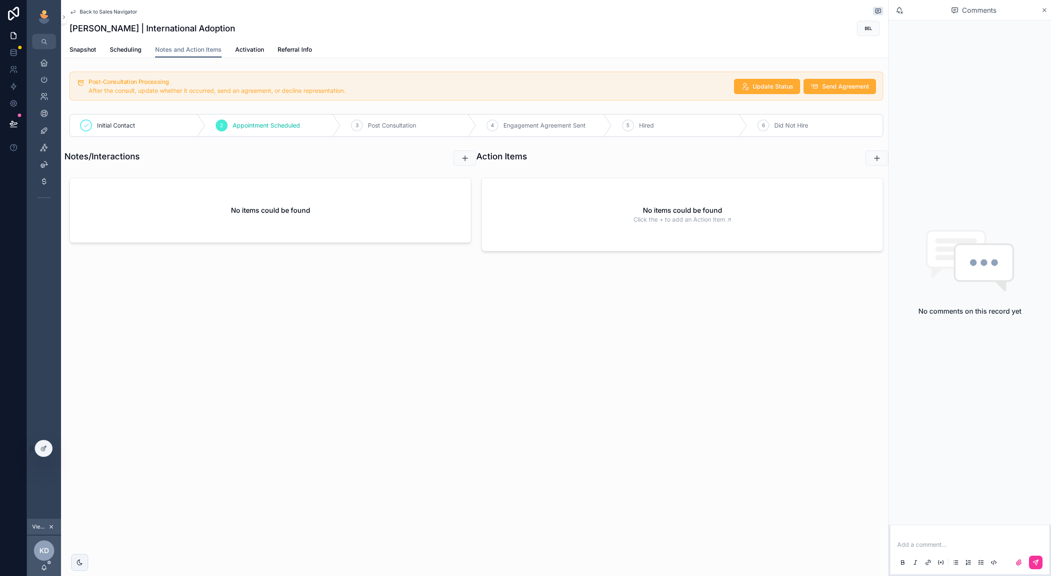
click at [234, 54] on div "Snapshot Scheduling Notes and Action Items Activation Referral Info" at bounding box center [476, 50] width 814 height 16
click at [243, 50] on span "Activation" at bounding box center [249, 49] width 29 height 8
